Goal: Information Seeking & Learning: Find specific fact

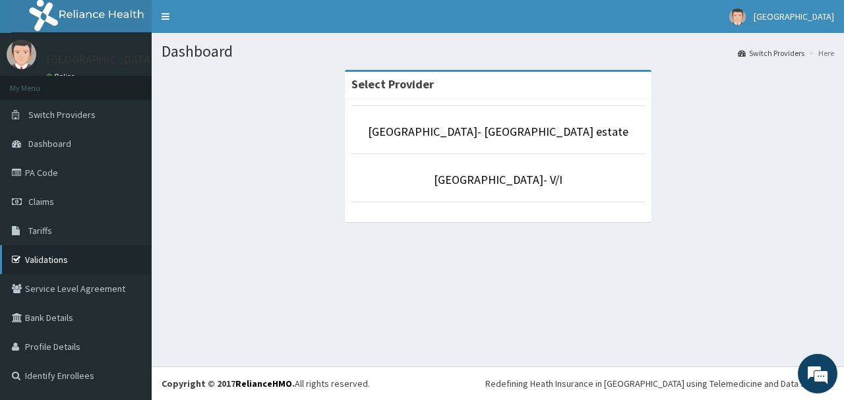
click at [56, 256] on link "Validations" at bounding box center [76, 259] width 152 height 29
click at [63, 234] on link "Tariffs" at bounding box center [76, 230] width 152 height 29
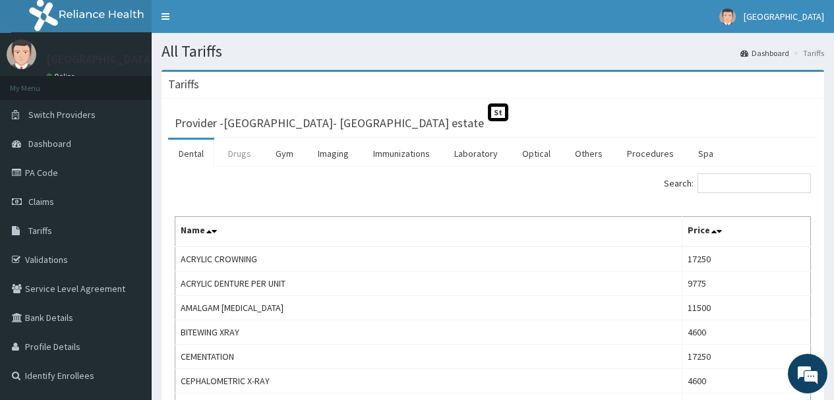
click at [227, 156] on link "Drugs" at bounding box center [240, 154] width 44 height 28
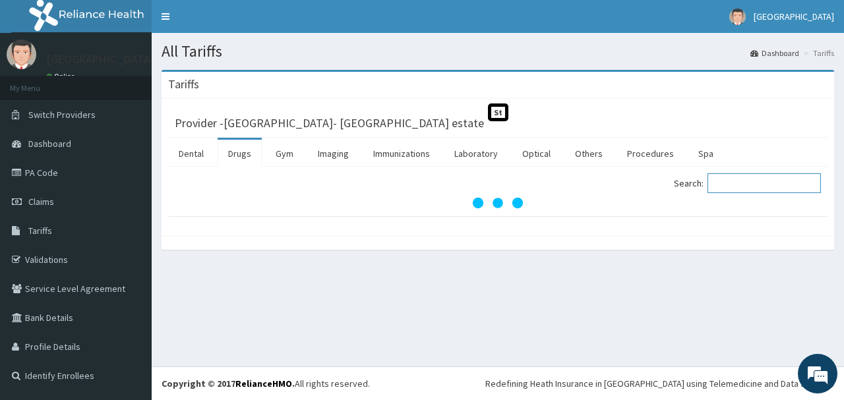
click at [745, 189] on input "Search:" at bounding box center [763, 183] width 113 height 20
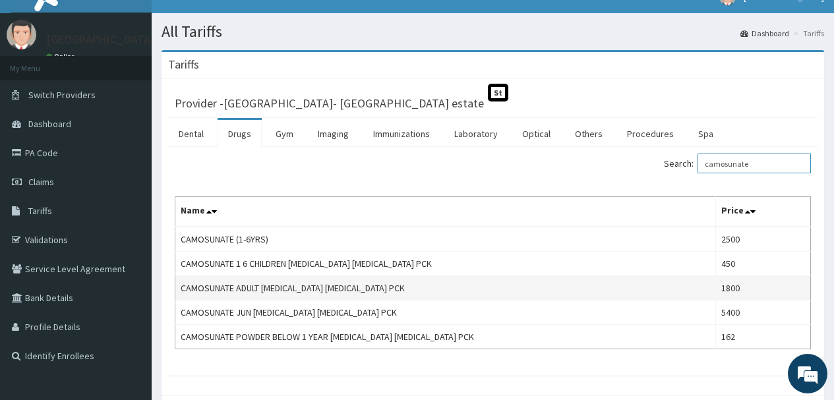
scroll to position [86, 0]
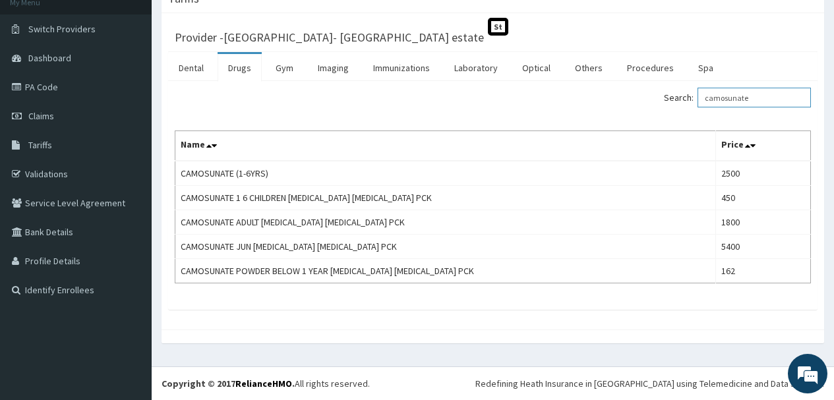
drag, startPoint x: 777, startPoint y: 96, endPoint x: 612, endPoint y: 99, distance: 165.5
click at [612, 99] on div "Search: camosunate" at bounding box center [657, 99] width 309 height 23
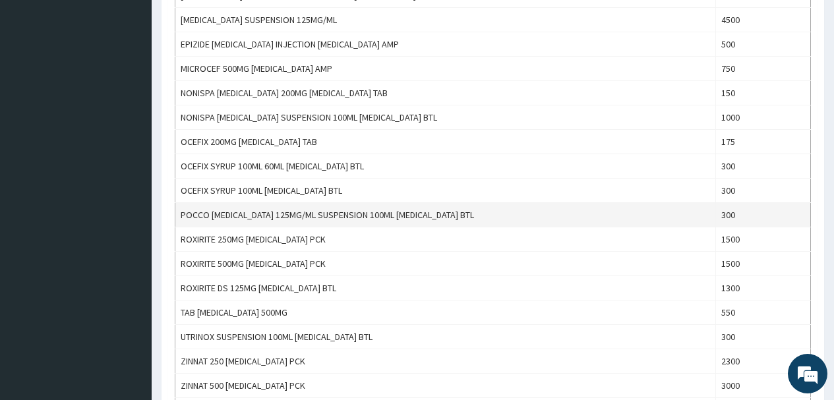
scroll to position [490, 0]
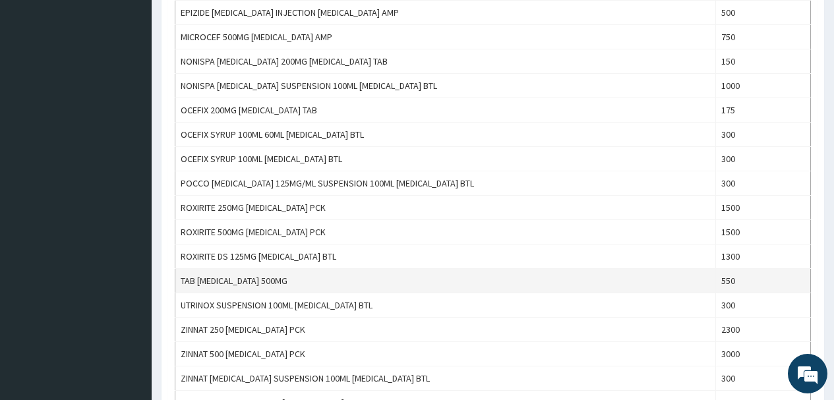
type input "cefuroxime"
click at [343, 280] on td "TAB CEFUROXIME 500MG" at bounding box center [445, 281] width 541 height 24
drag, startPoint x: 283, startPoint y: 283, endPoint x: 179, endPoint y: 280, distance: 104.9
click at [179, 280] on td "TAB CEFUROXIME 500MG" at bounding box center [445, 281] width 541 height 24
copy td "TAB CEFUROXIME 500MG"
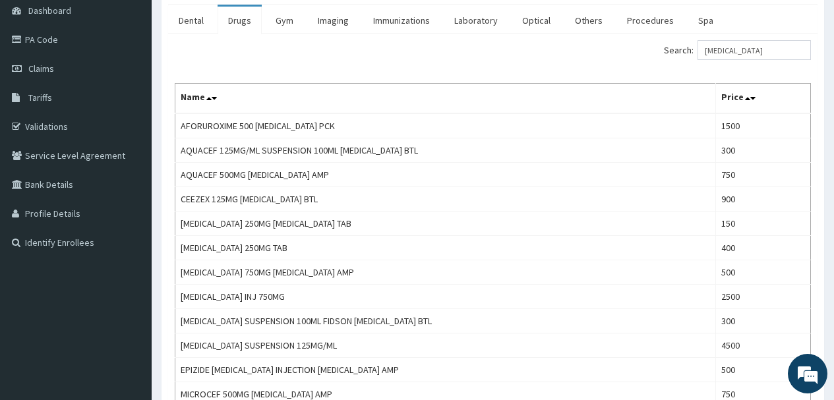
scroll to position [29, 0]
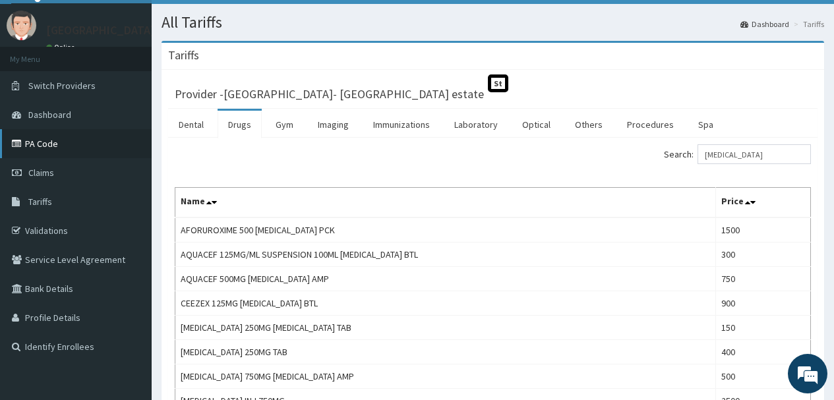
click at [35, 144] on link "PA Code" at bounding box center [76, 143] width 152 height 29
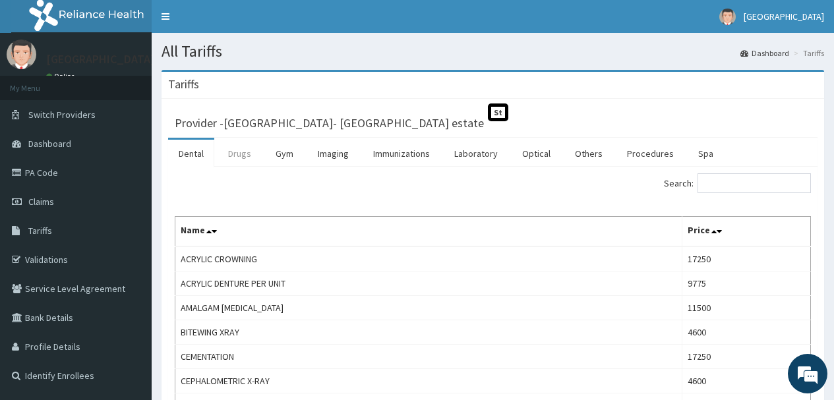
click at [233, 153] on link "Drugs" at bounding box center [240, 154] width 44 height 28
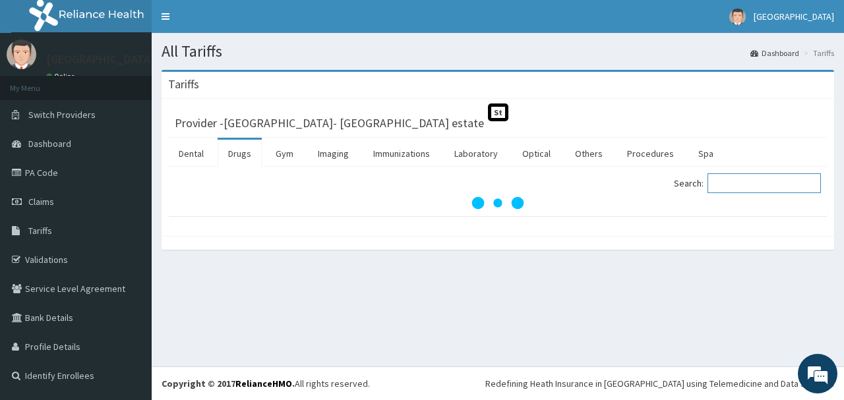
click at [735, 185] on input "Search:" at bounding box center [763, 183] width 113 height 20
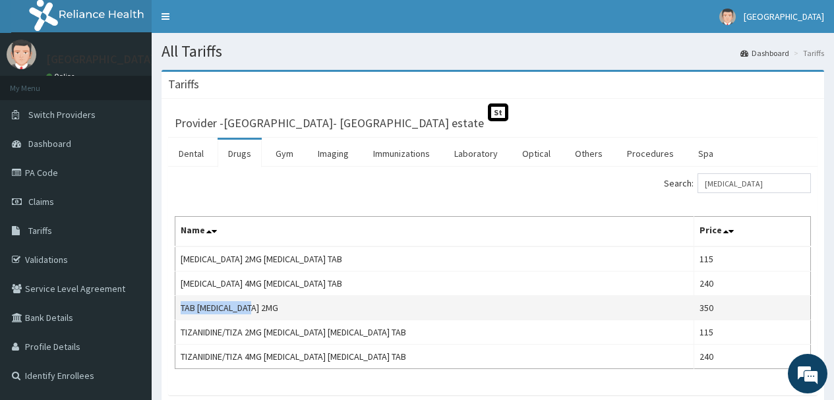
drag, startPoint x: 261, startPoint y: 307, endPoint x: 183, endPoint y: 308, distance: 78.5
click at [183, 308] on td "TAB SIRDALUD 2MG" at bounding box center [434, 308] width 519 height 24
copy td "TAB SIRDALUD 2MG"
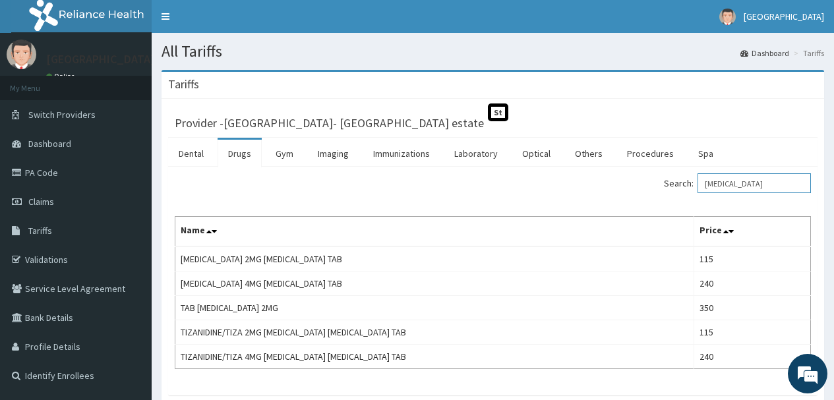
click at [624, 186] on div "Search: SIRDALUD" at bounding box center [657, 184] width 309 height 23
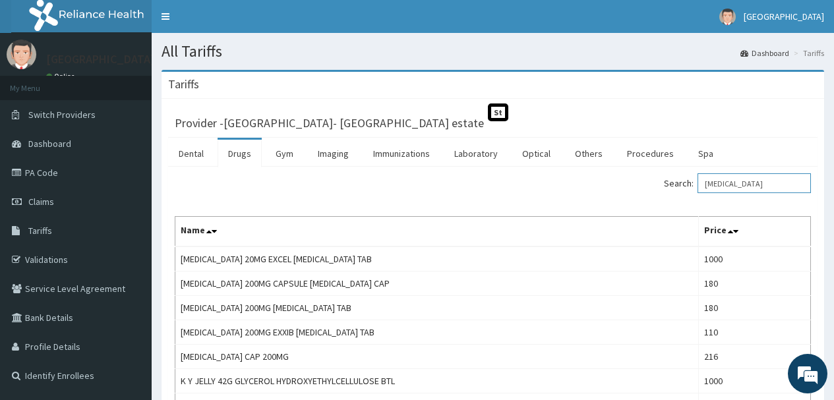
type input "CELECOXIB"
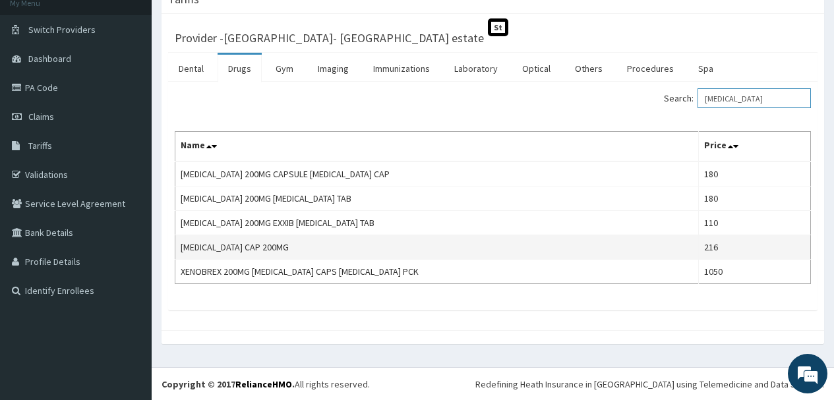
scroll to position [86, 0]
drag, startPoint x: 287, startPoint y: 247, endPoint x: 176, endPoint y: 242, distance: 111.5
click at [176, 242] on td "CELECOXIB CAP 200MG" at bounding box center [436, 247] width 523 height 24
copy td "CELECOXIB CAP 200MG"
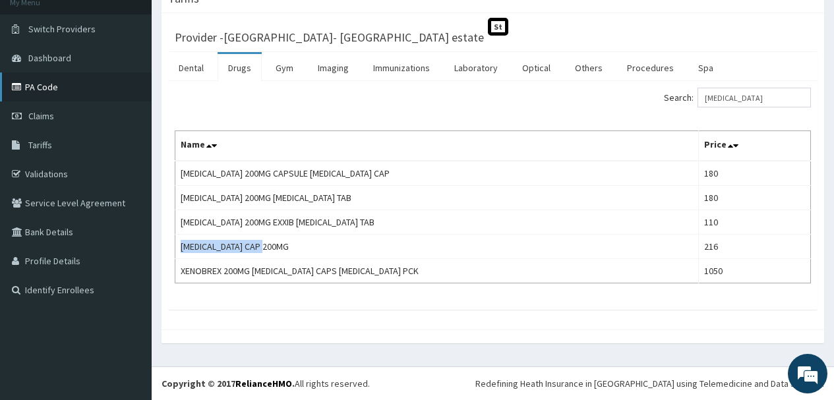
click at [57, 82] on link "PA Code" at bounding box center [76, 87] width 152 height 29
